Goal: Transaction & Acquisition: Obtain resource

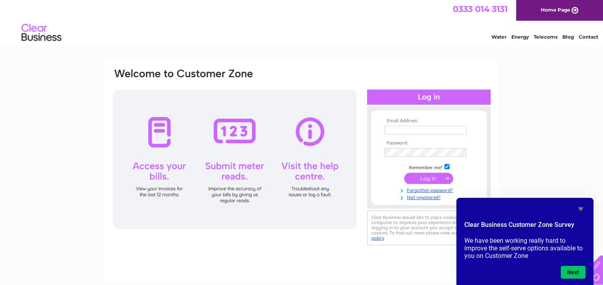
type input "gail@jones-bros.com"
click at [561, 164] on div "Email Address: gail@jones-bros.com Password:" at bounding box center [301, 239] width 603 height 359
click at [429, 176] on input "submit" at bounding box center [428, 178] width 49 height 11
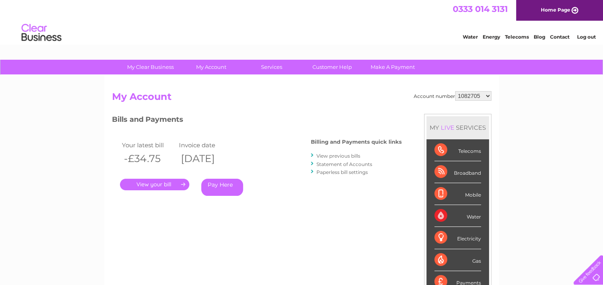
click at [488, 96] on select "1082705 30277695" at bounding box center [473, 96] width 36 height 10
select select "30277695"
click at [455, 91] on select "1082705 30277695" at bounding box center [473, 96] width 36 height 10
click at [162, 185] on link "." at bounding box center [154, 185] width 69 height 12
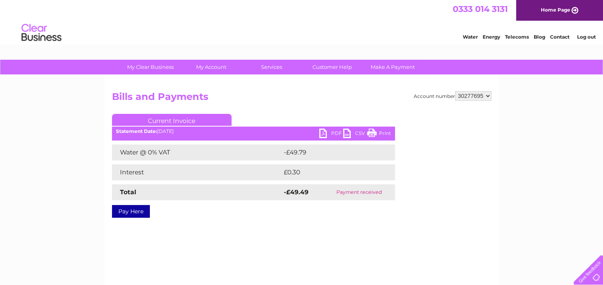
click at [328, 133] on link "PDF" at bounding box center [331, 135] width 24 height 12
